Goal: Navigation & Orientation: Find specific page/section

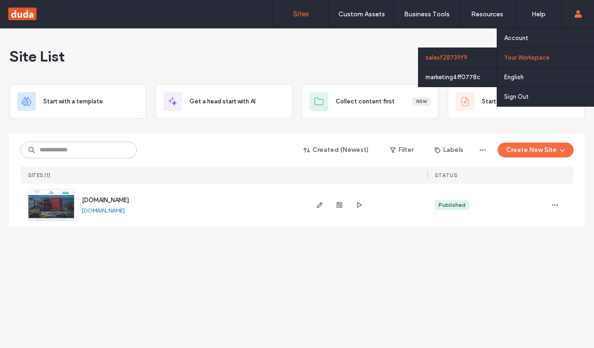
click at [520, 60] on label "Your Workspace" at bounding box center [527, 57] width 45 height 7
click at [519, 59] on label "Your Workspace" at bounding box center [527, 57] width 45 height 7
click at [451, 56] on div "salesf28739f9" at bounding box center [458, 58] width 78 height 20
click at [461, 79] on div "marketing4ff0778c" at bounding box center [458, 77] width 78 height 20
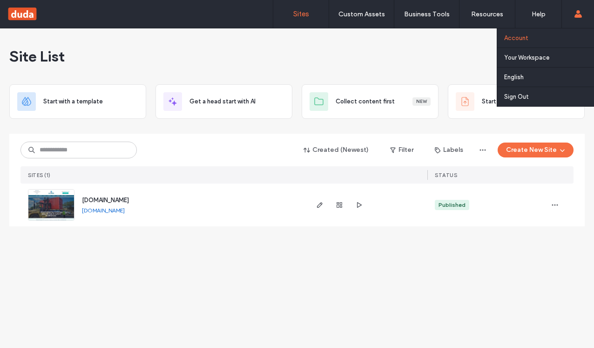
click at [537, 39] on link "Account" at bounding box center [550, 37] width 90 height 19
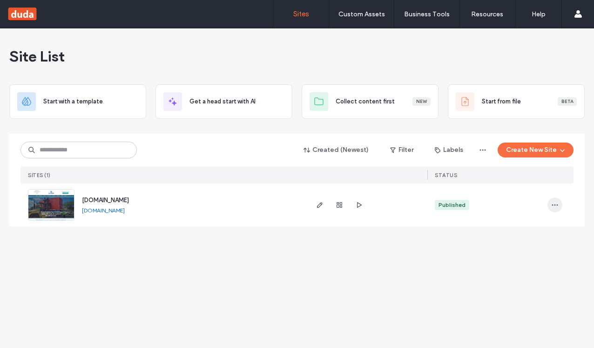
click at [561, 205] on span "button" at bounding box center [555, 205] width 15 height 15
click at [391, 253] on div "Site List Start with a template Get a head start with AI Collect content first …" at bounding box center [297, 188] width 594 height 320
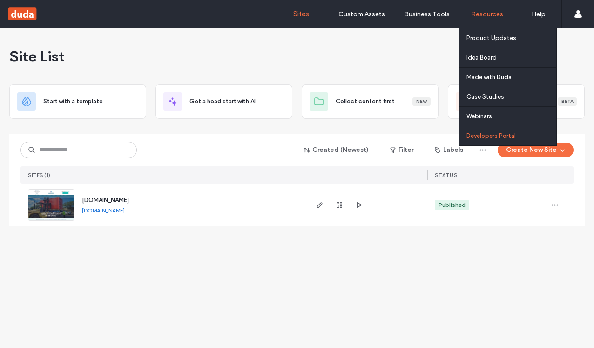
click at [490, 137] on label "Developers Portal" at bounding box center [491, 135] width 49 height 7
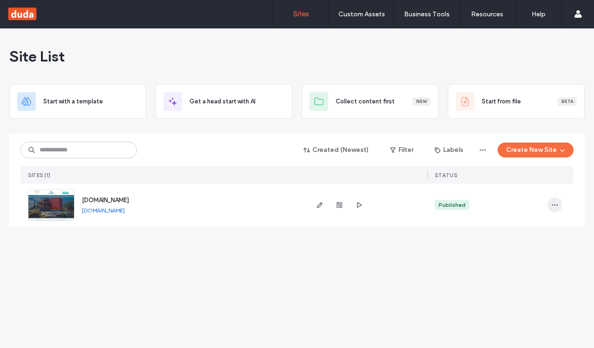
click at [553, 206] on icon "button" at bounding box center [555, 204] width 7 height 7
click at [140, 238] on div "Site List Start with a template Get a head start with AI Collect content first …" at bounding box center [297, 188] width 594 height 320
click at [125, 211] on link "[DOMAIN_NAME]" at bounding box center [103, 210] width 43 height 7
click at [318, 205] on use "button" at bounding box center [320, 205] width 6 height 6
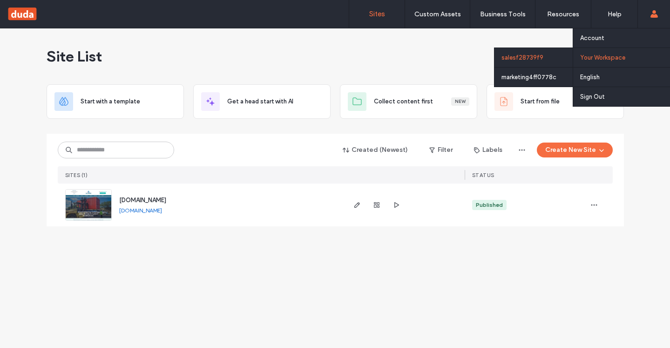
click at [601, 57] on label "Your Workspace" at bounding box center [603, 57] width 45 height 7
click at [527, 56] on div "salesf28739f9" at bounding box center [534, 58] width 78 height 20
click at [524, 77] on div "marketing4ff0778c" at bounding box center [534, 77] width 78 height 20
